Goal: Task Accomplishment & Management: Manage account settings

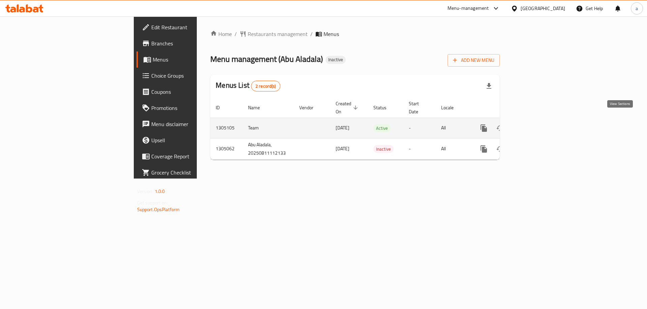
click at [536, 124] on icon "enhanced table" at bounding box center [532, 128] width 8 height 8
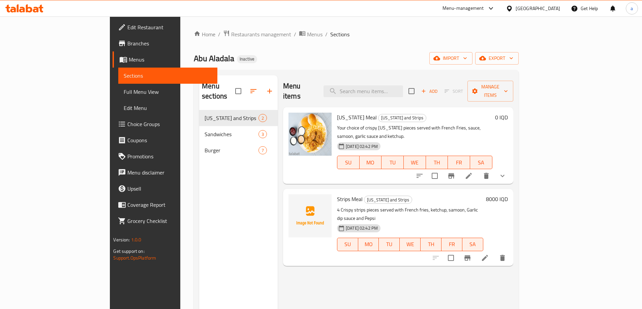
click at [129, 62] on span "Menus" at bounding box center [170, 60] width 83 height 8
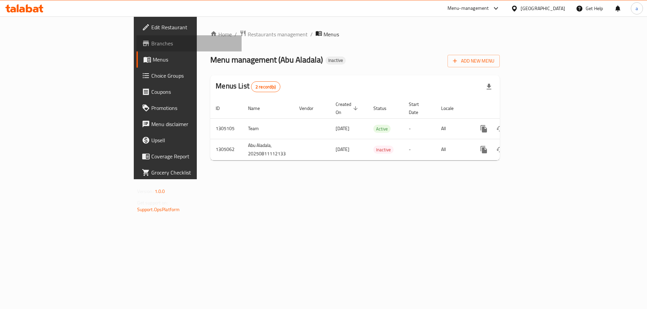
click at [151, 44] on span "Branches" at bounding box center [193, 43] width 85 height 8
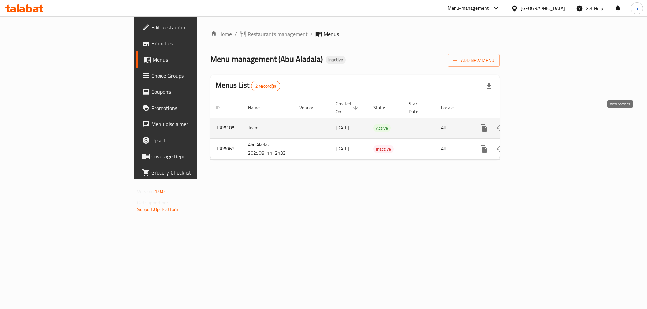
click at [536, 124] on icon "enhanced table" at bounding box center [532, 128] width 8 height 8
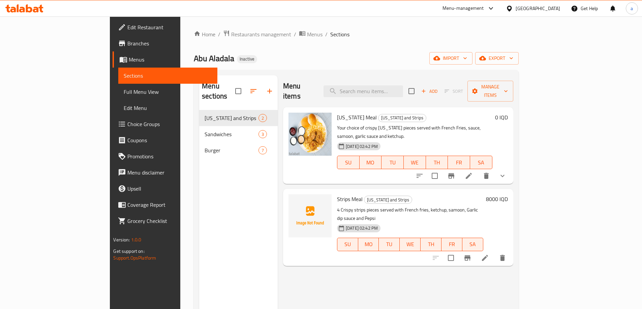
click at [127, 46] on span "Branches" at bounding box center [169, 43] width 84 height 8
